Goal: Task Accomplishment & Management: Complete application form

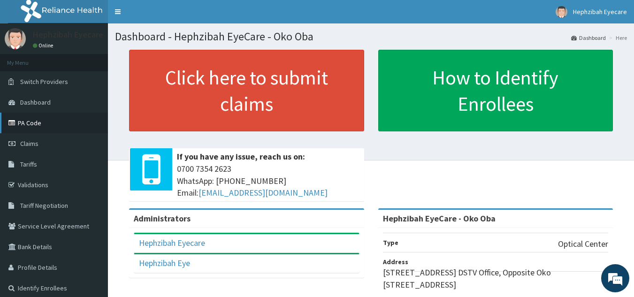
click at [34, 123] on link "PA Code" at bounding box center [54, 123] width 108 height 21
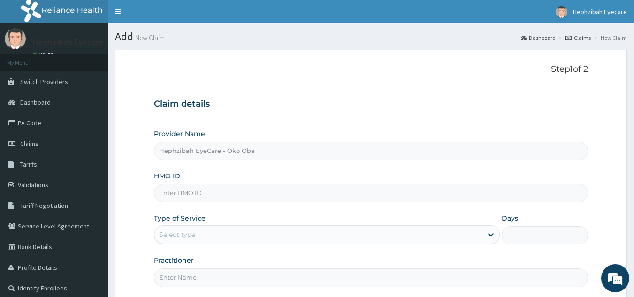
click at [313, 195] on input "HMO ID" at bounding box center [371, 193] width 435 height 18
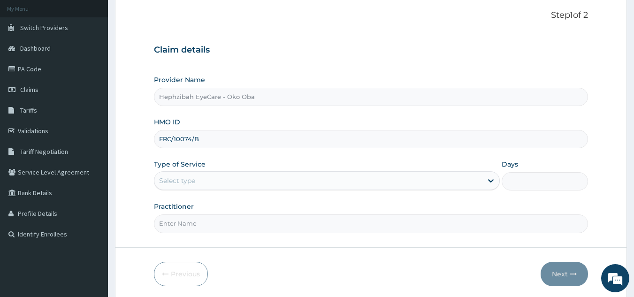
scroll to position [55, 0]
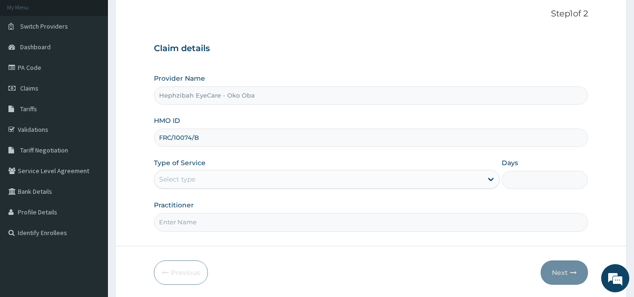
type input "FRC/10074/B"
click at [298, 183] on div "Select type" at bounding box center [318, 179] width 328 height 15
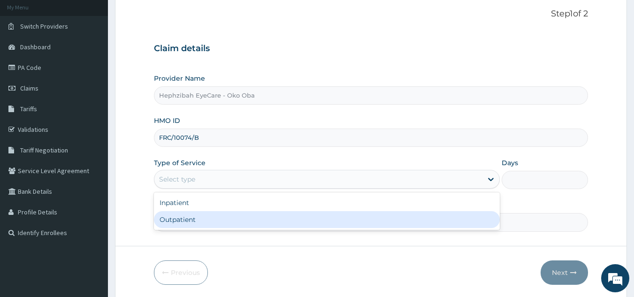
click at [304, 221] on div "Outpatient" at bounding box center [327, 219] width 346 height 17
type input "1"
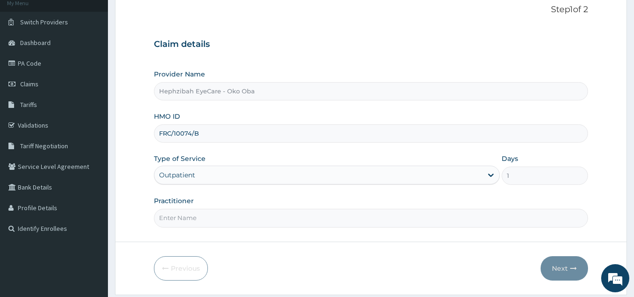
scroll to position [68, 0]
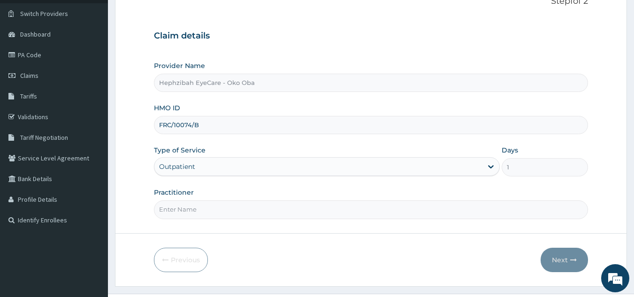
click at [283, 208] on input "Practitioner" at bounding box center [371, 209] width 435 height 18
type input "DR VICTORIA"
click at [551, 265] on button "Next" at bounding box center [564, 260] width 47 height 24
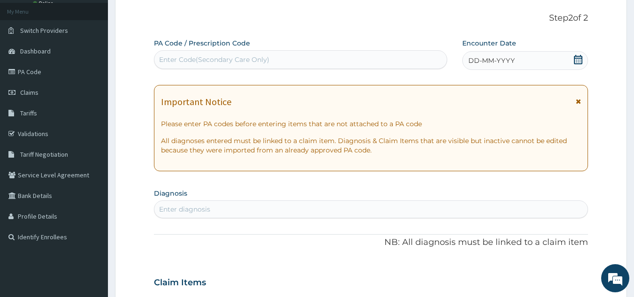
scroll to position [0, 0]
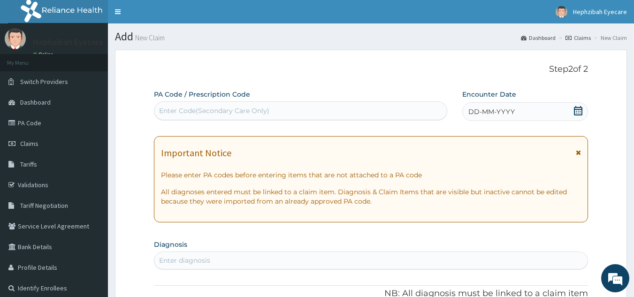
click at [274, 108] on div "Enter Code(Secondary Care Only)" at bounding box center [300, 110] width 293 height 15
paste input "PA/65A1E3"
type input "PA/65A1E3"
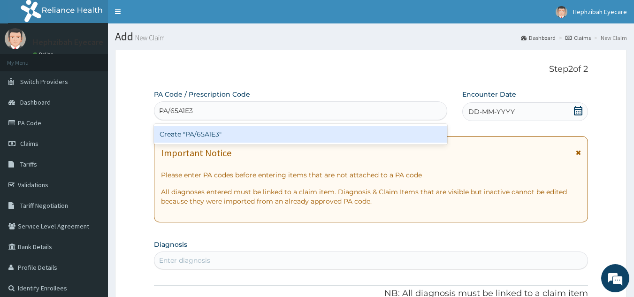
click at [271, 139] on div "Create "PA/65A1E3"" at bounding box center [301, 134] width 294 height 17
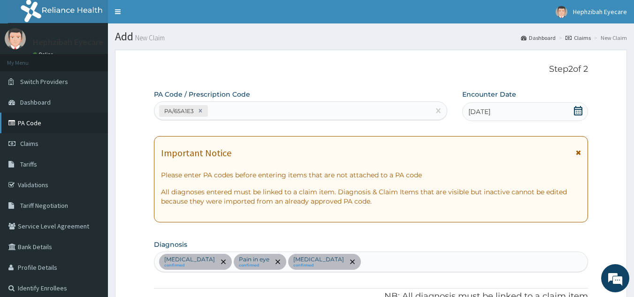
click at [34, 123] on link "PA Code" at bounding box center [54, 123] width 108 height 21
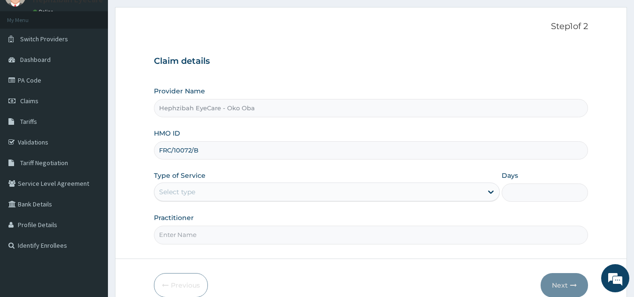
type input "FRC/10072/B"
click at [265, 190] on div "Select type" at bounding box center [318, 192] width 328 height 15
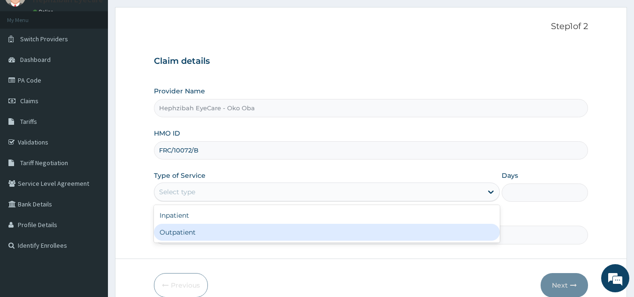
click at [254, 232] on div "Outpatient" at bounding box center [327, 232] width 346 height 17
type input "1"
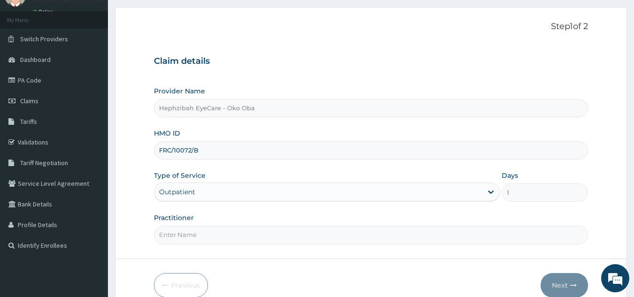
click at [244, 235] on input "Practitioner" at bounding box center [371, 235] width 435 height 18
type input "DR VICTORIA"
click at [557, 282] on button "Next" at bounding box center [564, 285] width 47 height 24
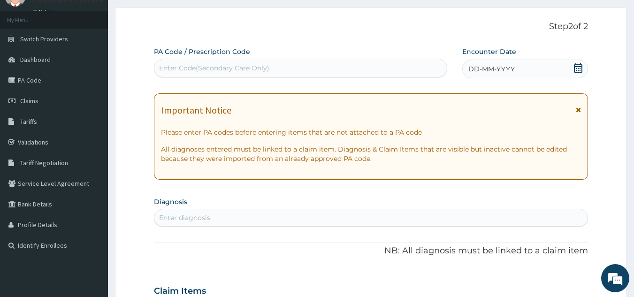
click at [184, 62] on div "Enter Code(Secondary Care Only)" at bounding box center [300, 68] width 293 height 15
paste input "PA/65A1E3"
type input "PA/65A1E3"
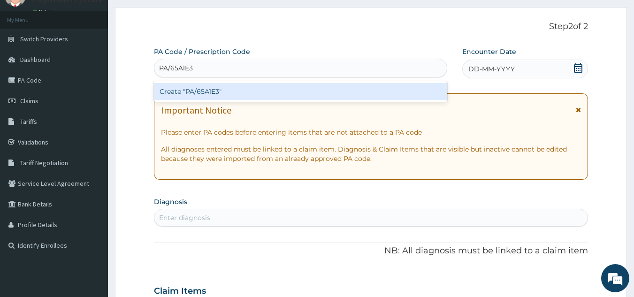
click at [181, 92] on div "Create "PA/65A1E3"" at bounding box center [301, 91] width 294 height 17
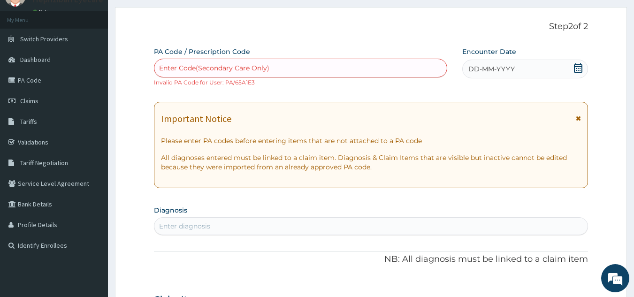
click at [218, 68] on div "Enter Code(Secondary Care Only)" at bounding box center [214, 67] width 110 height 9
click at [183, 69] on div "Enter Code(Secondary Care Only)" at bounding box center [214, 67] width 110 height 9
paste input "PA/65A1E3"
type input "PA/65A1E3"
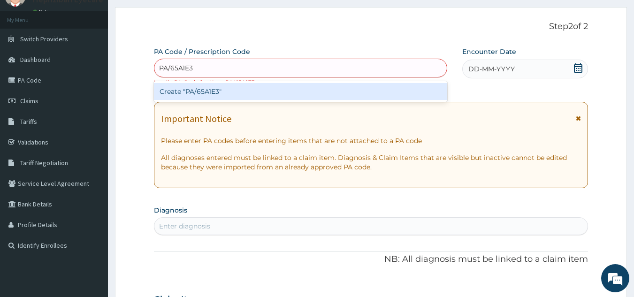
click at [185, 93] on div "Create "PA/65A1E3"" at bounding box center [301, 91] width 294 height 17
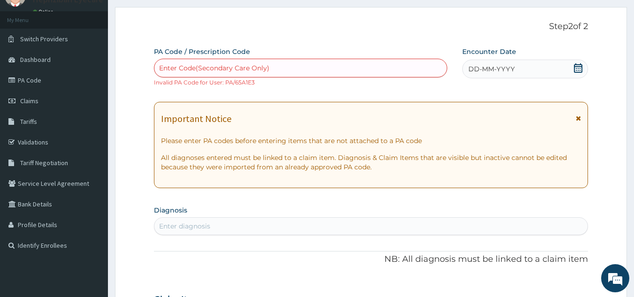
click at [257, 67] on div "Enter Code(Secondary Care Only)" at bounding box center [214, 67] width 110 height 9
type input "PA/"
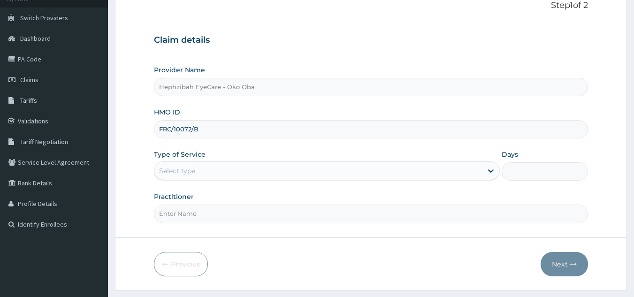
scroll to position [68, 0]
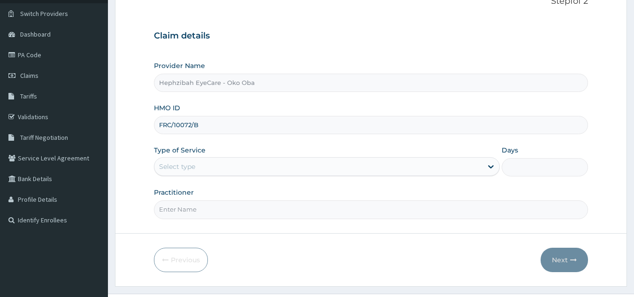
type input "FRC/10072/B"
click at [240, 172] on div "Select type" at bounding box center [318, 166] width 328 height 15
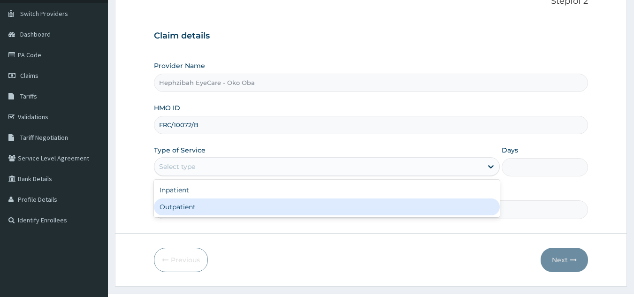
click at [244, 208] on div "Outpatient" at bounding box center [327, 207] width 346 height 17
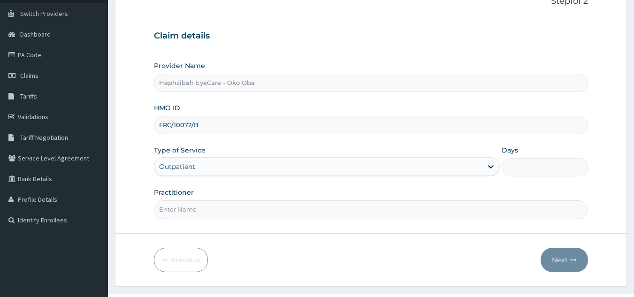
type input "1"
click at [234, 208] on input "Practitioner" at bounding box center [371, 209] width 435 height 18
type input "DR EXCEL"
click at [572, 259] on icon "button" at bounding box center [574, 260] width 7 height 7
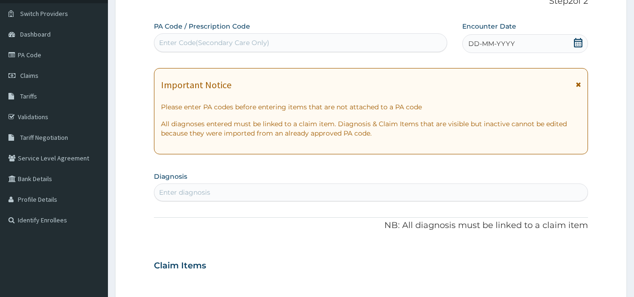
click at [189, 39] on div "Enter Code(Secondary Care Only)" at bounding box center [214, 42] width 110 height 9
paste input "PA/65A1E3"
type input "PA/65A1E3"
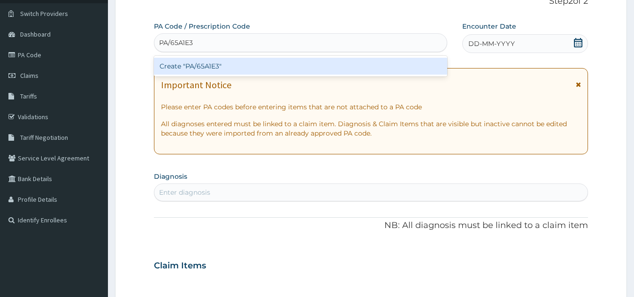
click at [220, 70] on div "Create "PA/65A1E3"" at bounding box center [301, 66] width 294 height 17
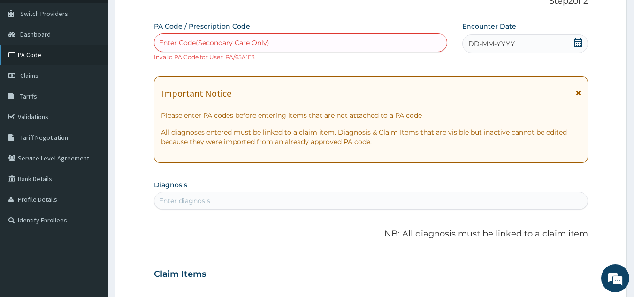
click at [33, 57] on link "PA Code" at bounding box center [54, 55] width 108 height 21
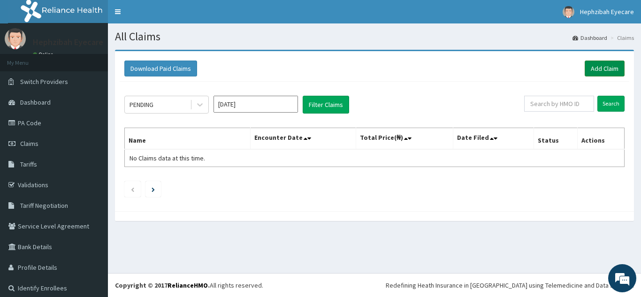
click at [593, 70] on link "Add Claim" at bounding box center [605, 69] width 40 height 16
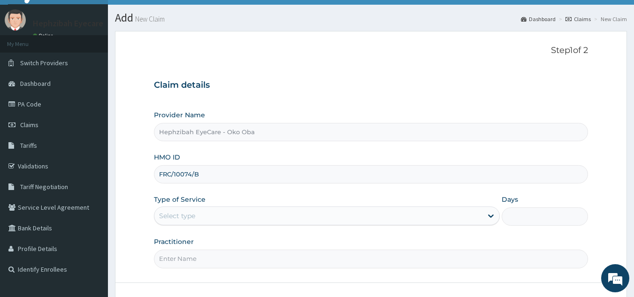
scroll to position [89, 0]
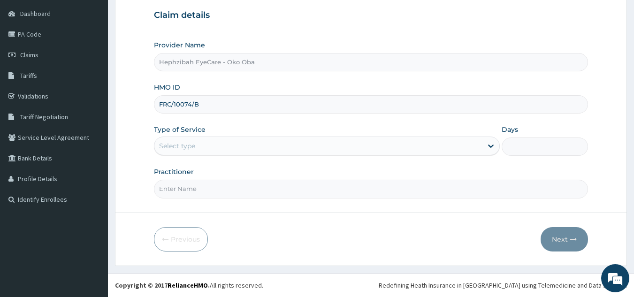
type input "FRC/10074/B"
click at [231, 154] on div "Select type" at bounding box center [318, 146] width 328 height 15
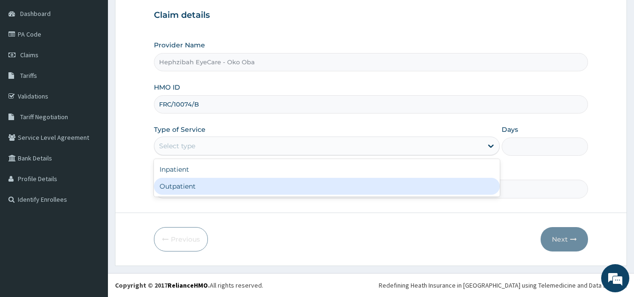
click at [231, 188] on div "Outpatient" at bounding box center [327, 186] width 346 height 17
type input "1"
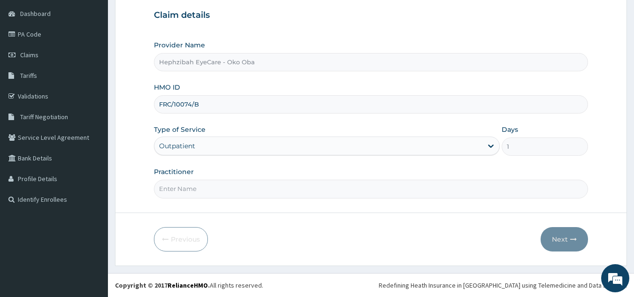
click at [229, 188] on input "Practitioner" at bounding box center [371, 189] width 435 height 18
type input "DR EXCEL"
click at [565, 236] on button "Next" at bounding box center [564, 239] width 47 height 24
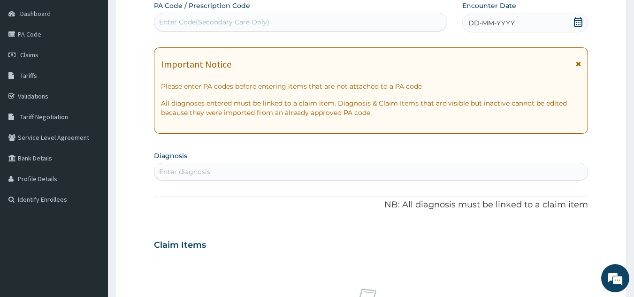
click at [216, 20] on div "Enter Code(Secondary Care Only)" at bounding box center [214, 21] width 110 height 9
paste input "PA/65A1E3"
type input "PA/65A1E3"
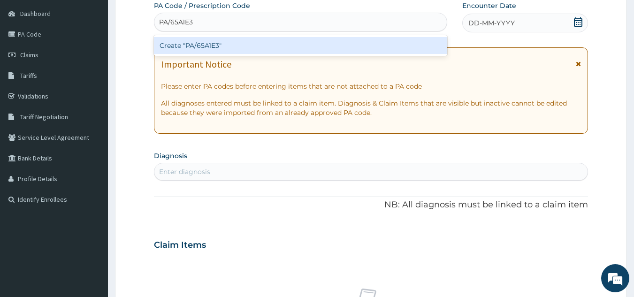
click at [214, 51] on div "Create "PA/65A1E3"" at bounding box center [301, 45] width 294 height 17
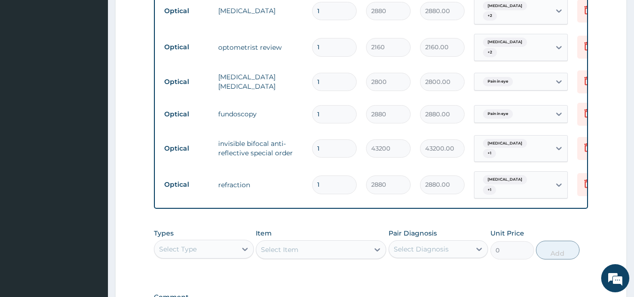
scroll to position [504, 0]
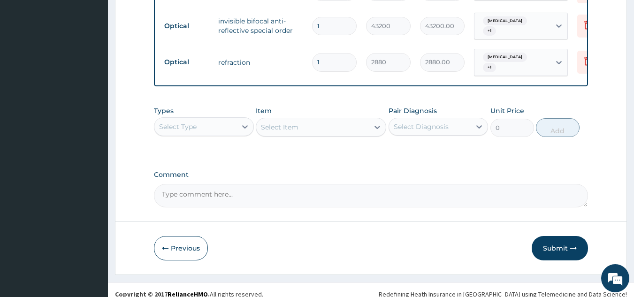
click at [291, 184] on textarea "Comment" at bounding box center [371, 195] width 435 height 23
type textarea "Kindly note enrollee's les and frame is 50,000"
click at [554, 239] on button "Submit" at bounding box center [560, 248] width 56 height 24
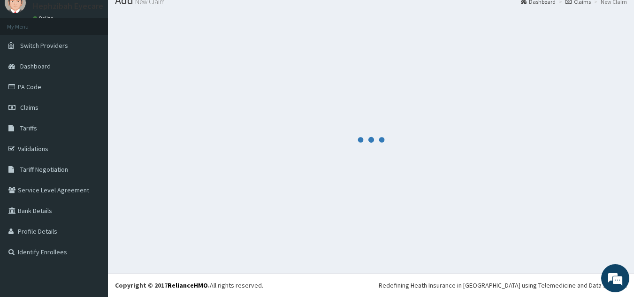
scroll to position [36, 0]
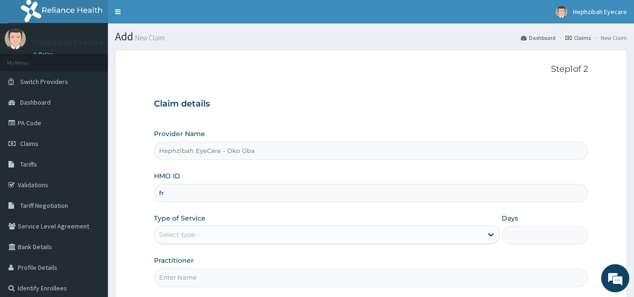
type input "f"
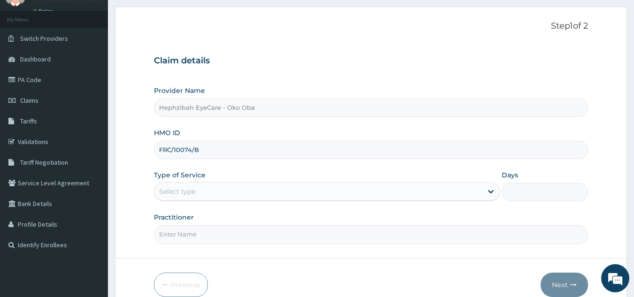
scroll to position [45, 0]
type input "FRC/10074/B"
click at [232, 190] on div "Select type" at bounding box center [318, 190] width 328 height 15
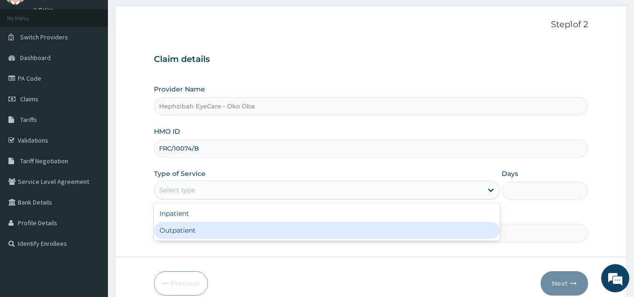
click at [214, 235] on div "Outpatient" at bounding box center [327, 230] width 346 height 17
type input "1"
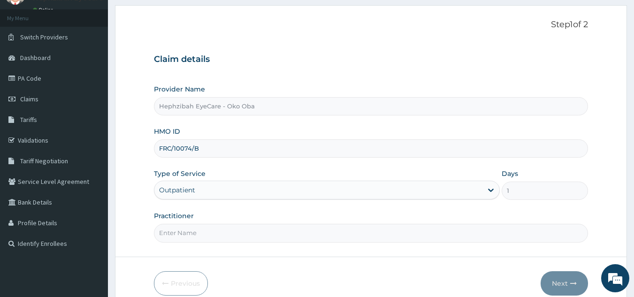
click at [202, 232] on input "Practitioner" at bounding box center [371, 233] width 435 height 18
type input "DR VICTORIA"
click at [566, 283] on button "Next" at bounding box center [564, 283] width 47 height 24
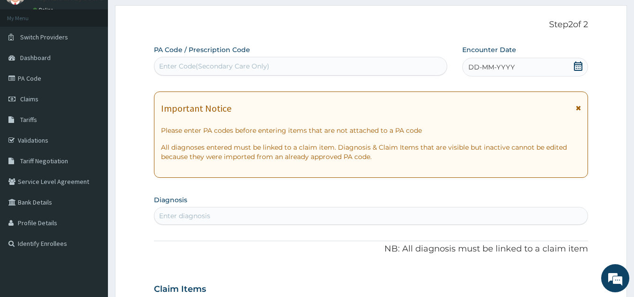
click at [193, 66] on div "Enter Code(Secondary Care Only)" at bounding box center [214, 66] width 110 height 9
paste input "PA/65A1E3"
type input "PA/65A1E3"
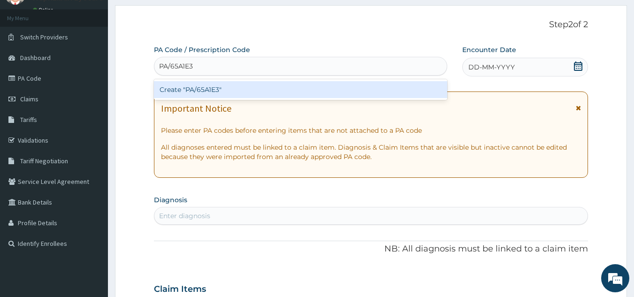
click at [204, 93] on div "Create "PA/65A1E3"" at bounding box center [301, 89] width 294 height 17
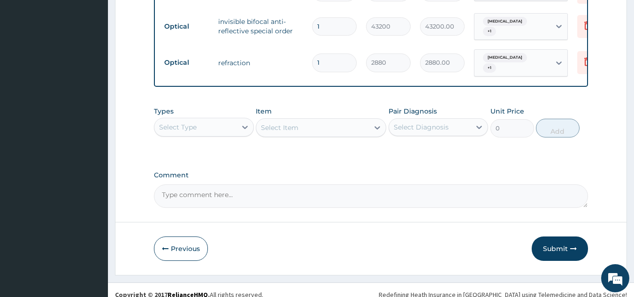
scroll to position [504, 0]
click at [194, 187] on textarea "Comment" at bounding box center [371, 195] width 435 height 23
type textarea "Kindly note enrollee's lens and frame is 50,000"
click at [564, 237] on button "Submit" at bounding box center [560, 248] width 56 height 24
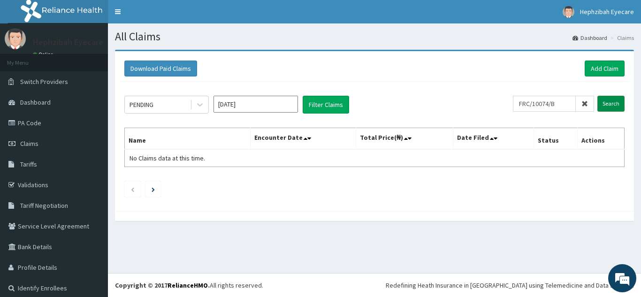
type input "FRC/10074/B"
click at [606, 103] on input "Search" at bounding box center [611, 104] width 27 height 16
click at [603, 73] on link "Add Claim" at bounding box center [605, 69] width 40 height 16
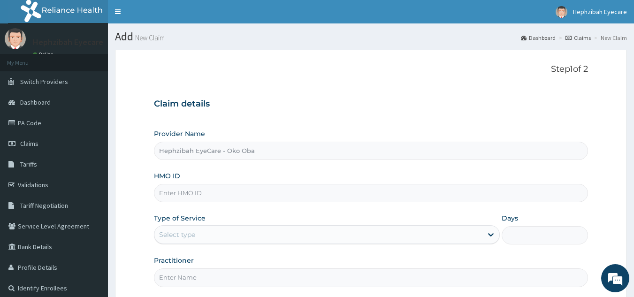
click at [370, 196] on input "HMO ID" at bounding box center [371, 193] width 435 height 18
type input "FRC/10074/B"
click at [319, 232] on div "Select type" at bounding box center [318, 234] width 328 height 15
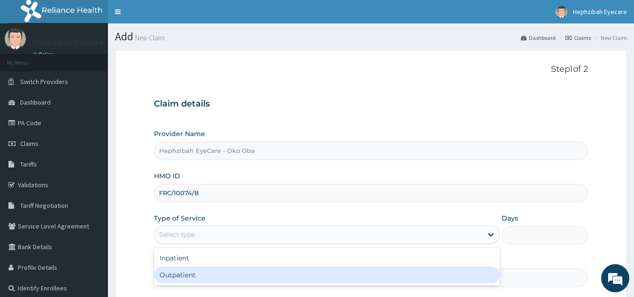
click at [288, 272] on div "Outpatient" at bounding box center [327, 275] width 346 height 17
type input "1"
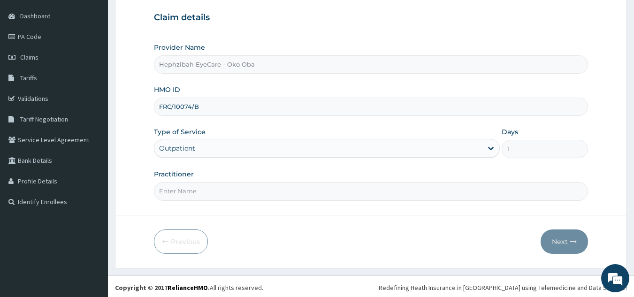
scroll to position [89, 0]
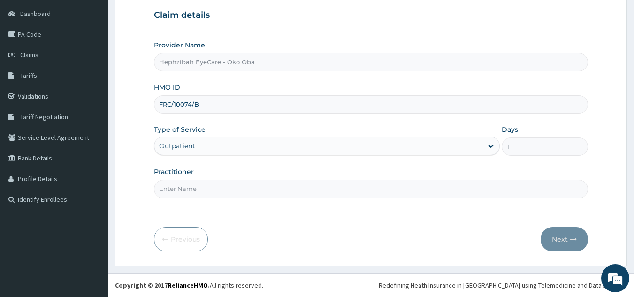
click at [242, 192] on input "Practitioner" at bounding box center [371, 189] width 435 height 18
type input "DR VICTORIA"
click at [571, 238] on icon "button" at bounding box center [574, 239] width 7 height 7
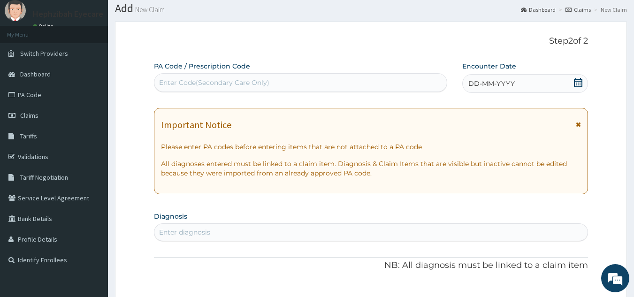
scroll to position [0, 0]
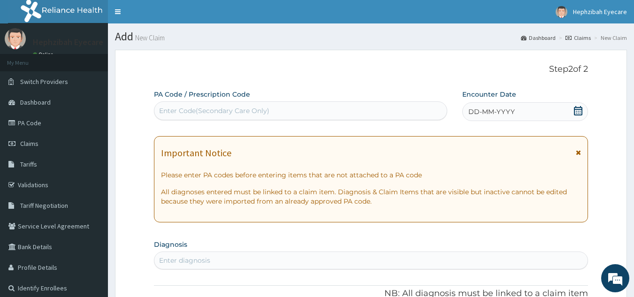
click at [193, 108] on div "Enter Code(Secondary Care Only)" at bounding box center [214, 110] width 110 height 9
paste input "PA/65A1E3"
type input "PA/65A1E3"
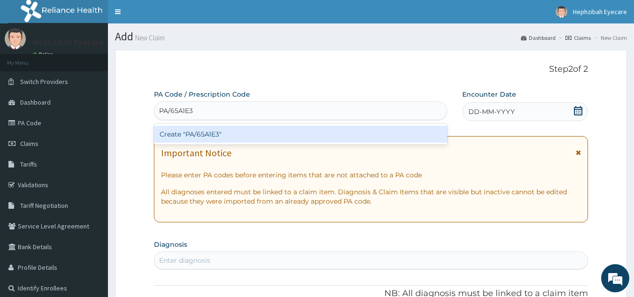
click at [199, 134] on div "Create "PA/65A1E3"" at bounding box center [301, 134] width 294 height 17
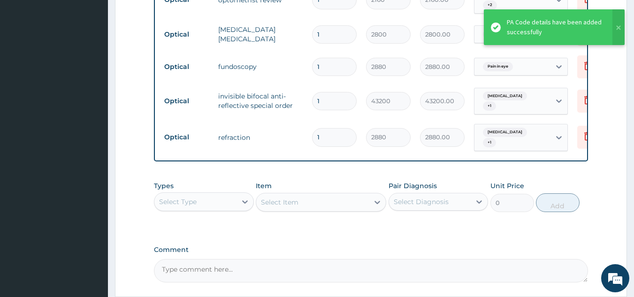
scroll to position [504, 0]
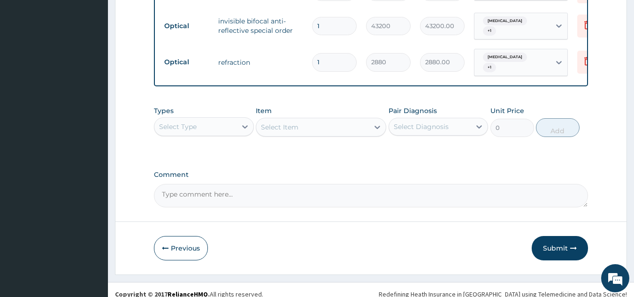
click at [316, 192] on textarea "Comment" at bounding box center [371, 195] width 435 height 23
click at [168, 187] on textarea "Kndly note enrollee's lens and frame 50,000" at bounding box center [371, 195] width 435 height 23
click at [0, 0] on span "Kindly" at bounding box center [0, 0] width 0 height 0
click at [285, 187] on textarea "Kindly note enrollee's lens and frame 50,000" at bounding box center [371, 195] width 435 height 23
click at [284, 187] on textarea "Kindly note enrollee's lens and frame is 50,000" at bounding box center [371, 195] width 435 height 23
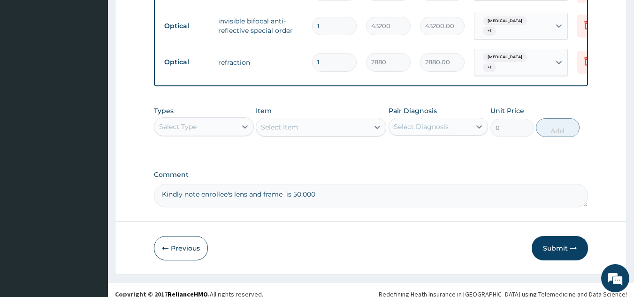
type textarea "Kindly note enrollee's lens and frame is 50,000"
click at [564, 243] on button "Submit" at bounding box center [560, 248] width 56 height 24
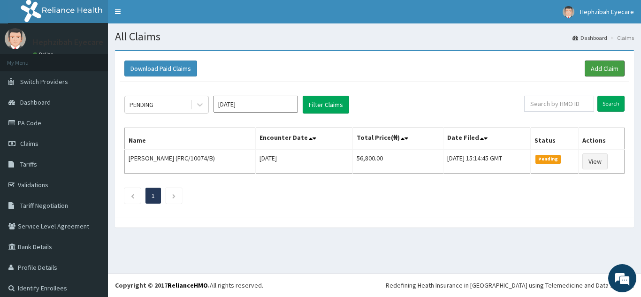
click at [594, 66] on link "Add Claim" at bounding box center [605, 69] width 40 height 16
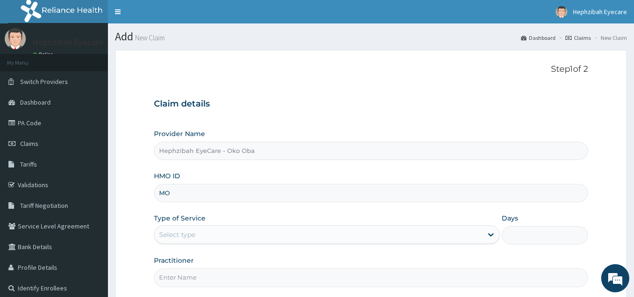
type input "M"
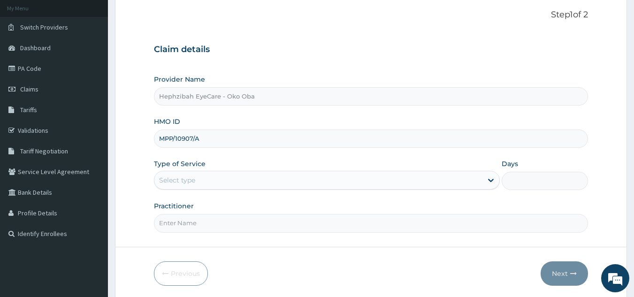
scroll to position [56, 0]
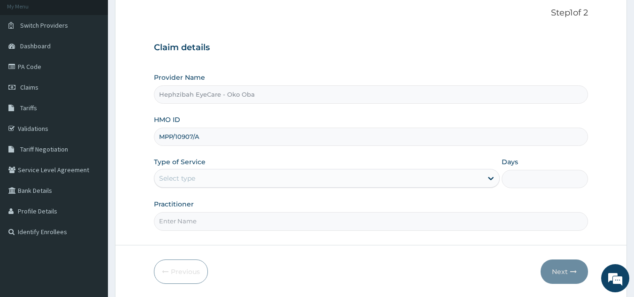
type input "MPP/10907/A"
click at [225, 182] on div "Select type" at bounding box center [318, 178] width 328 height 15
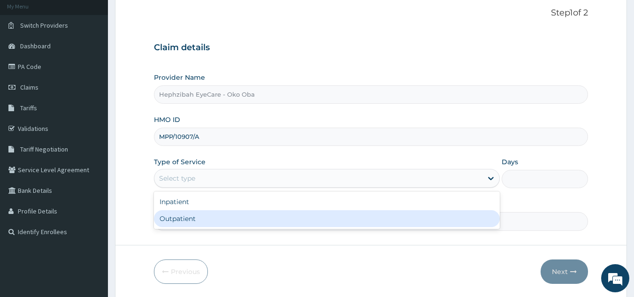
click at [215, 219] on div "Outpatient" at bounding box center [327, 218] width 346 height 17
type input "1"
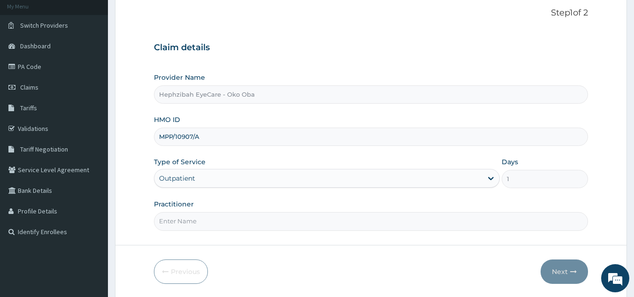
click at [201, 219] on input "Practitioner" at bounding box center [371, 221] width 435 height 18
type input "d"
type input "DR EXCEL"
click at [572, 272] on icon "button" at bounding box center [574, 272] width 7 height 7
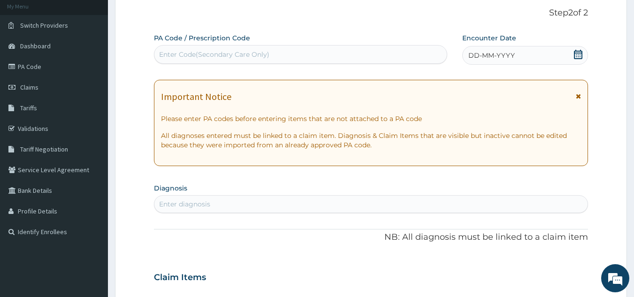
click at [202, 51] on div "Enter Code(Secondary Care Only)" at bounding box center [214, 54] width 110 height 9
paste input "PA/3F7C63"
type input "PA/3F7C63"
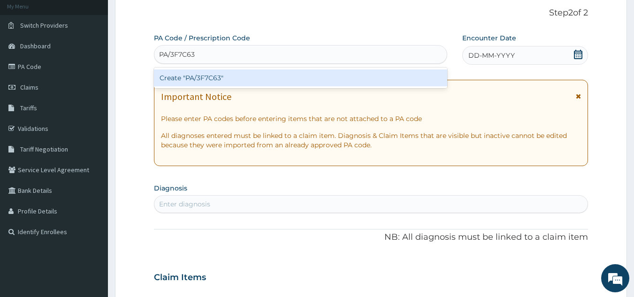
click at [200, 70] on div "Create "PA/3F7C63"" at bounding box center [301, 77] width 294 height 17
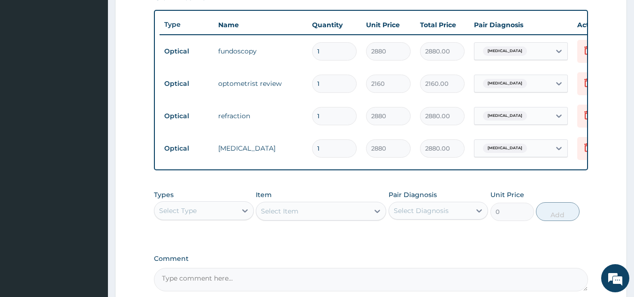
scroll to position [439, 0]
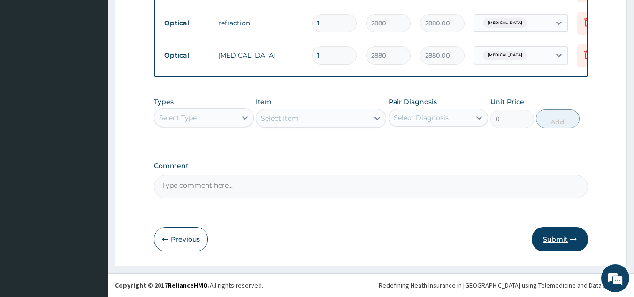
click at [563, 241] on button "Submit" at bounding box center [560, 239] width 56 height 24
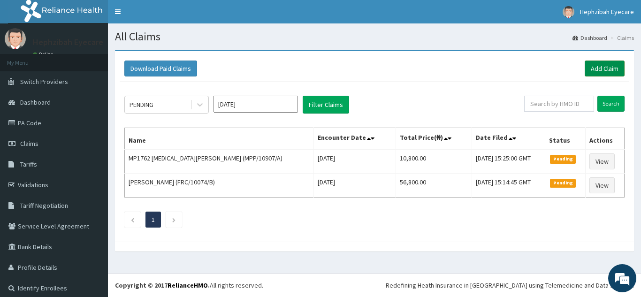
click at [598, 68] on link "Add Claim" at bounding box center [605, 69] width 40 height 16
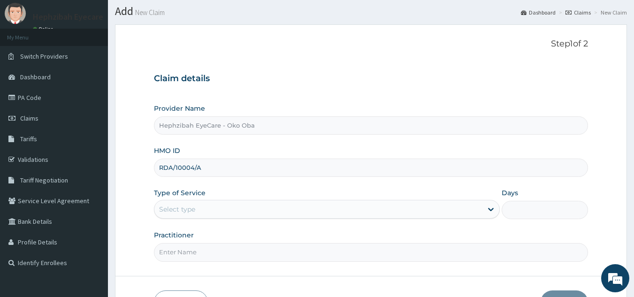
scroll to position [39, 0]
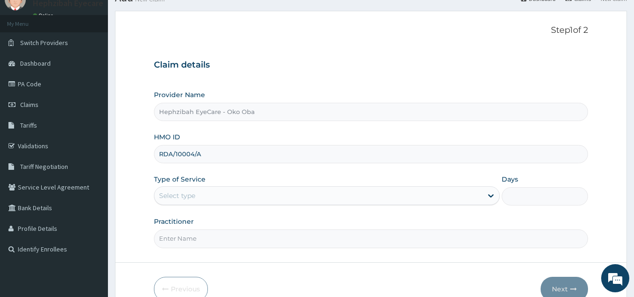
type input "RDA/10004/A"
click at [241, 199] on div "Select type" at bounding box center [318, 195] width 328 height 15
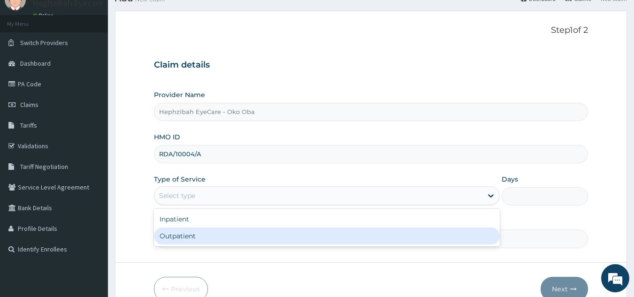
click at [229, 239] on div "Outpatient" at bounding box center [327, 236] width 346 height 17
type input "1"
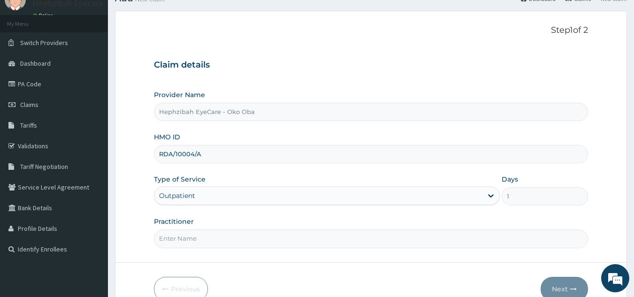
click at [220, 238] on input "Practitioner" at bounding box center [371, 239] width 435 height 18
type input "DR EXCEL"
click at [563, 289] on button "Next" at bounding box center [564, 289] width 47 height 24
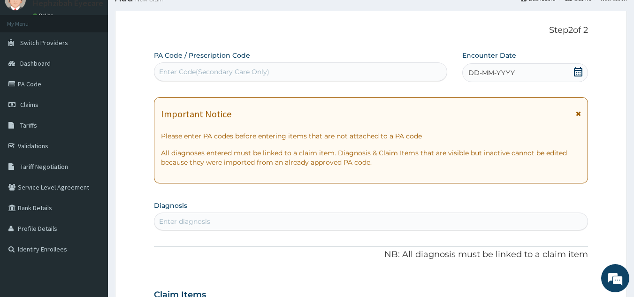
click at [236, 71] on div "Enter Code(Secondary Care Only)" at bounding box center [214, 71] width 110 height 9
paste input "PA/3F7C63"
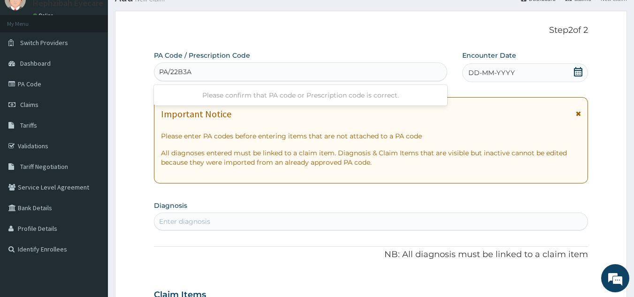
type input "PA/22B3AB"
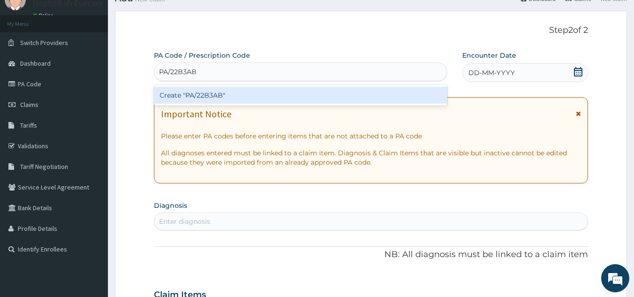
click at [224, 99] on div "Create "PA/22B3AB"" at bounding box center [301, 95] width 294 height 17
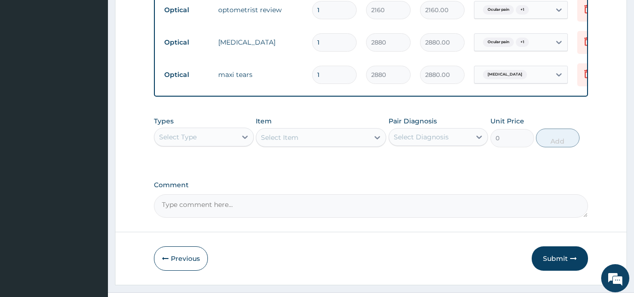
scroll to position [439, 0]
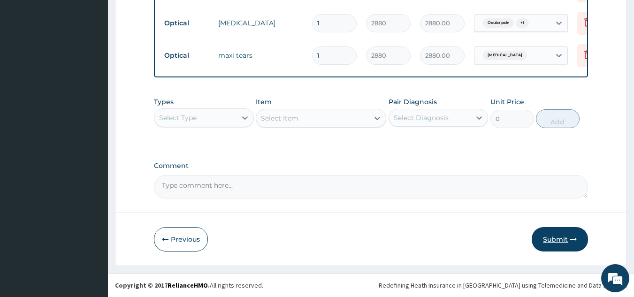
click at [558, 238] on button "Submit" at bounding box center [560, 239] width 56 height 24
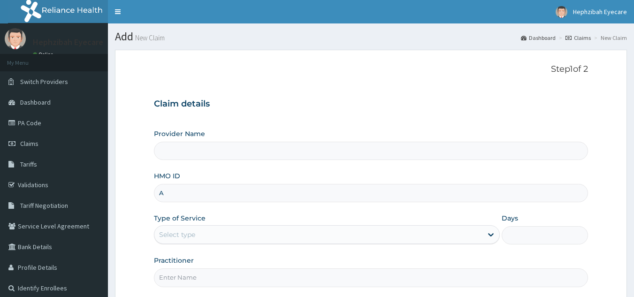
type input "AE"
type input "Hephzibah EyeCare - Oko Oba"
type input "A"
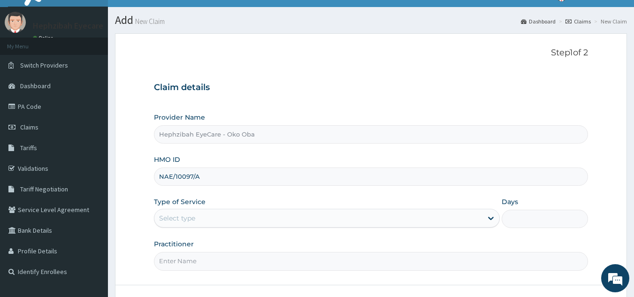
scroll to position [89, 0]
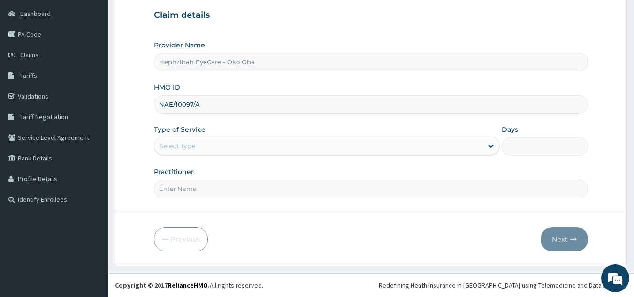
type input "NAE/10097/A"
click at [183, 146] on div "Select type" at bounding box center [177, 145] width 36 height 9
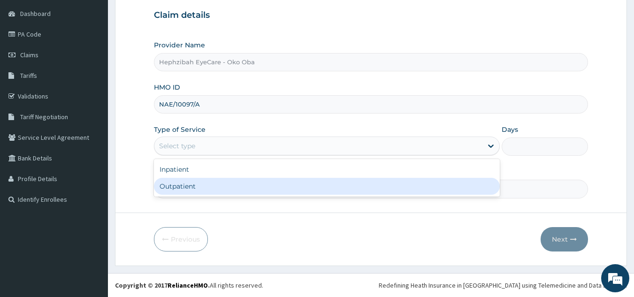
click at [185, 188] on div "Outpatient" at bounding box center [327, 186] width 346 height 17
type input "1"
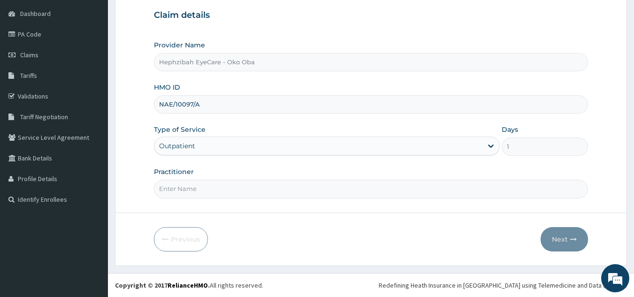
click at [183, 188] on input "Practitioner" at bounding box center [371, 189] width 435 height 18
type input "DR EXCEL"
click at [559, 238] on button "Next" at bounding box center [564, 239] width 47 height 24
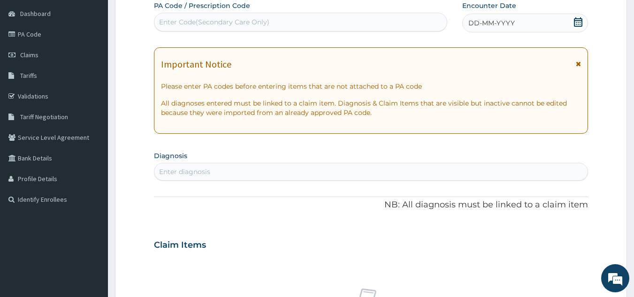
click at [188, 17] on div "Enter Code(Secondary Care Only)" at bounding box center [300, 22] width 293 height 15
type input "PA/FOBC40"
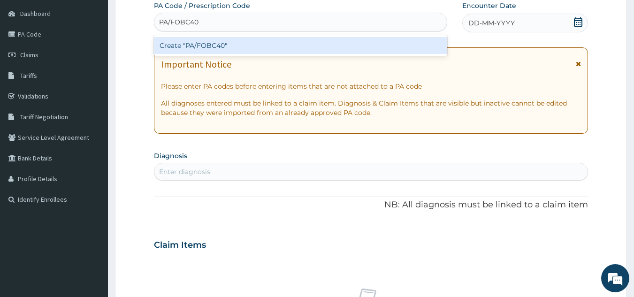
click at [196, 46] on div "Create "PA/FOBC40"" at bounding box center [301, 45] width 294 height 17
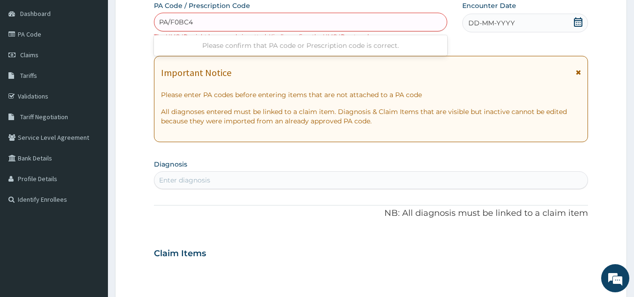
type input "PA/F0BC40"
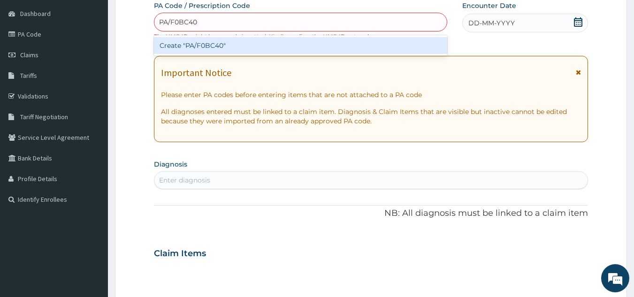
click at [194, 43] on div "Create "PA/F0BC40"" at bounding box center [301, 45] width 294 height 17
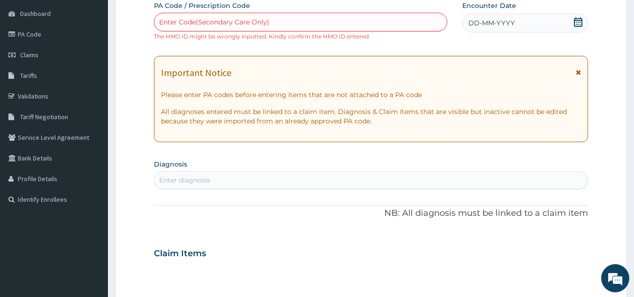
click at [179, 23] on div "Enter Code(Secondary Care Only)" at bounding box center [214, 21] width 110 height 9
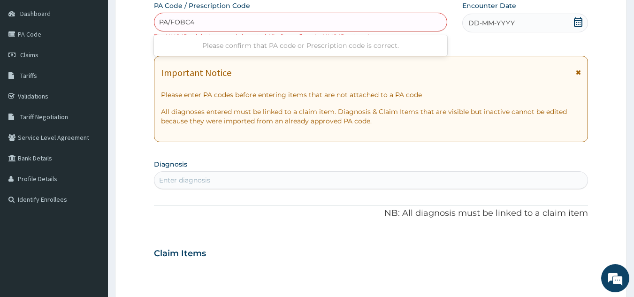
type input "PA/FOBC4O"
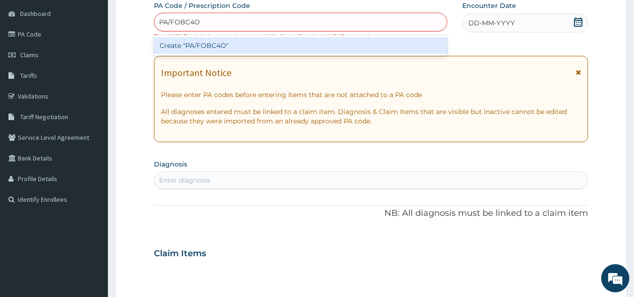
click at [206, 44] on div "Create "PA/FOBC4O"" at bounding box center [301, 45] width 294 height 17
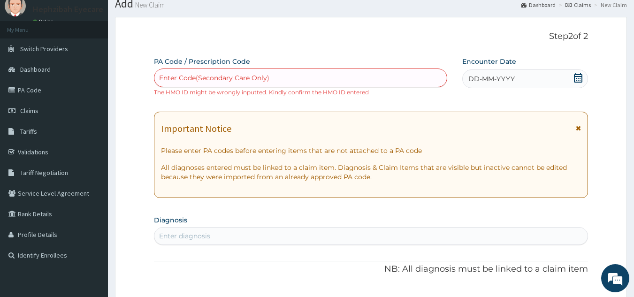
scroll to position [0, 0]
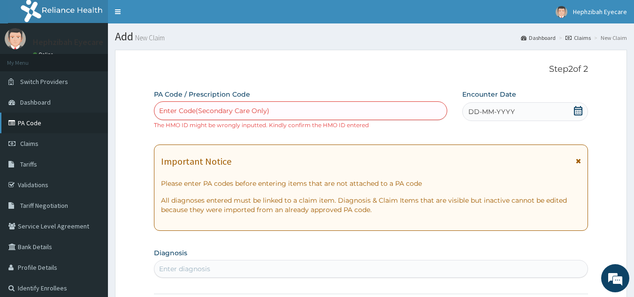
click at [35, 124] on link "PA Code" at bounding box center [54, 123] width 108 height 21
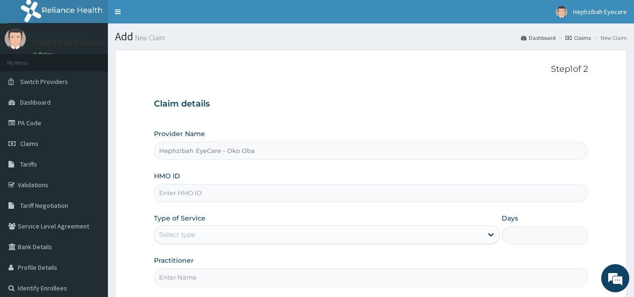
click at [30, 120] on link "PA Code" at bounding box center [54, 123] width 108 height 21
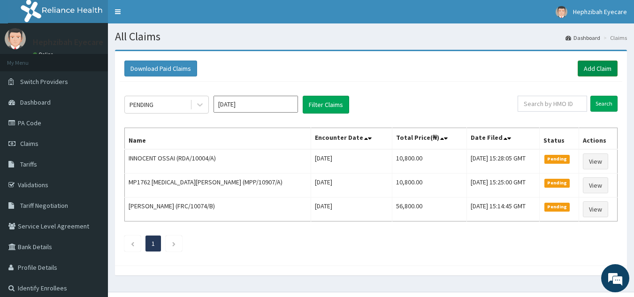
click at [597, 73] on link "Add Claim" at bounding box center [598, 69] width 40 height 16
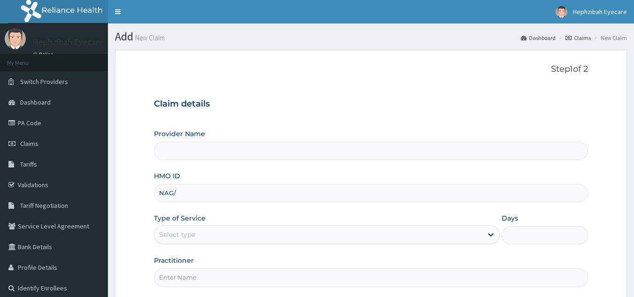
type input "NAG/1"
type input "Hephzibah EyeCare - Oko Oba"
type input "NAG/10097/A"
click at [198, 232] on div "Select type" at bounding box center [318, 234] width 328 height 15
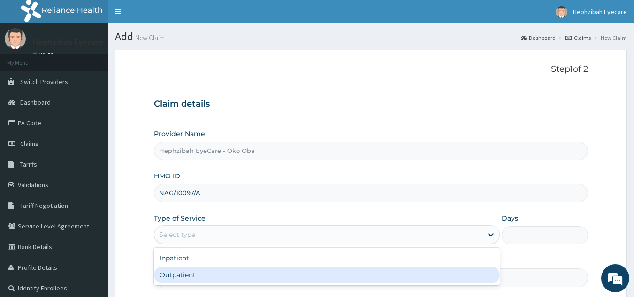
click at [200, 276] on div "Outpatient" at bounding box center [327, 275] width 346 height 17
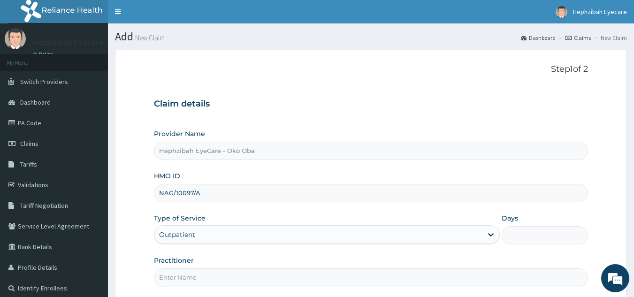
type input "1"
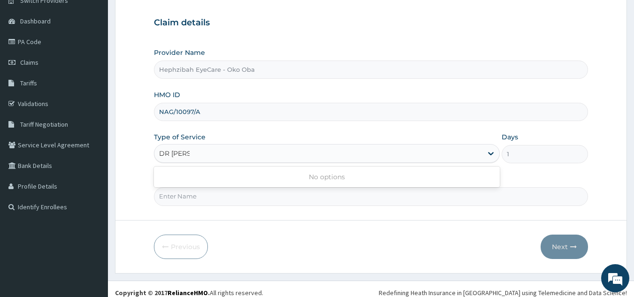
type input "DR EXCEL"
click at [399, 162] on div "DR EXCEL" at bounding box center [327, 153] width 346 height 19
click at [348, 197] on input "Practitioner" at bounding box center [371, 196] width 435 height 18
type input "DR EXCEL"
click at [561, 251] on button "Next" at bounding box center [564, 247] width 47 height 24
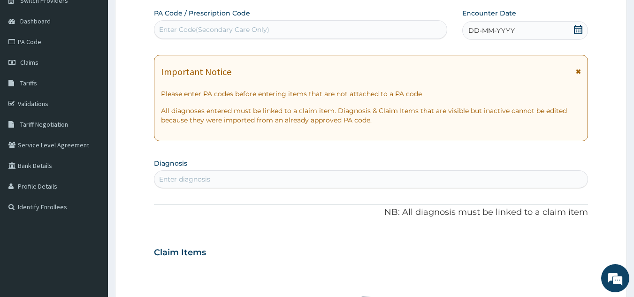
click at [230, 26] on div "Enter Code(Secondary Care Only)" at bounding box center [214, 29] width 110 height 9
paste input "PA/F0BC40"
type input "PA/F0BC40"
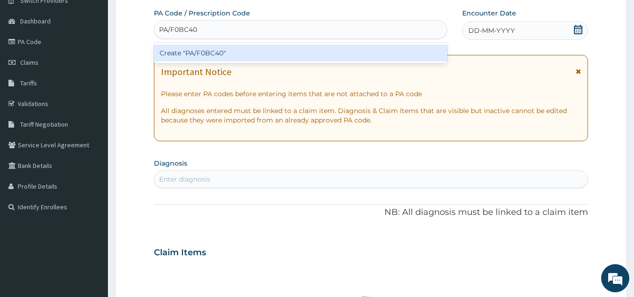
click at [230, 54] on div "Create "PA/F0BC40"" at bounding box center [301, 53] width 294 height 17
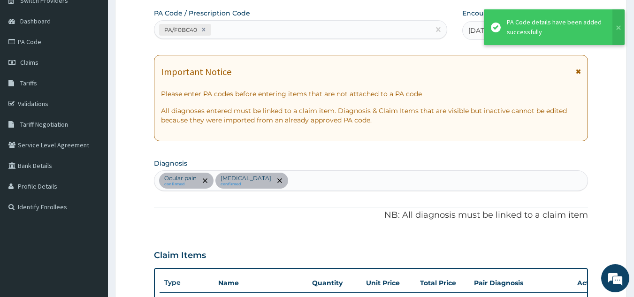
scroll to position [534, 0]
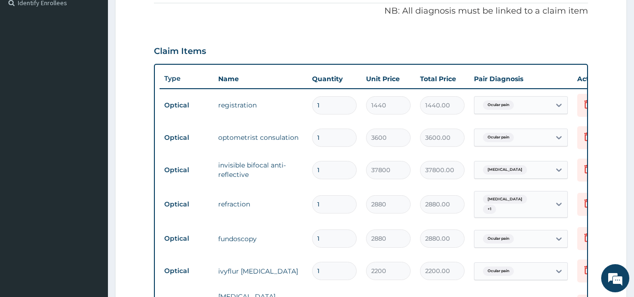
click at [242, 97] on td "registration" at bounding box center [261, 105] width 94 height 19
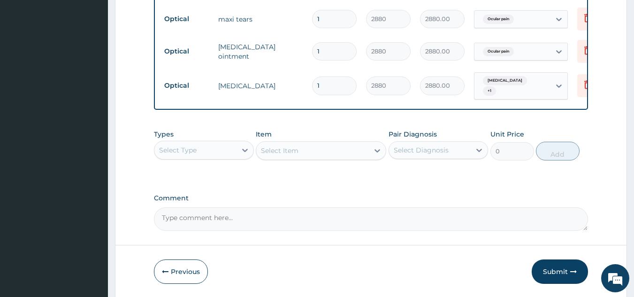
scroll to position [634, 0]
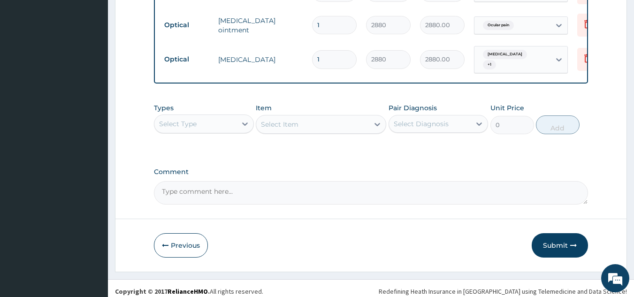
click at [244, 188] on textarea "Comment" at bounding box center [371, 192] width 435 height 23
type textarea "KINDLY NOTE ENROLLEE'S LENS AND FRAME IS 30,000"
click at [551, 243] on button "Submit" at bounding box center [560, 245] width 56 height 24
